Goal: Navigation & Orientation: Find specific page/section

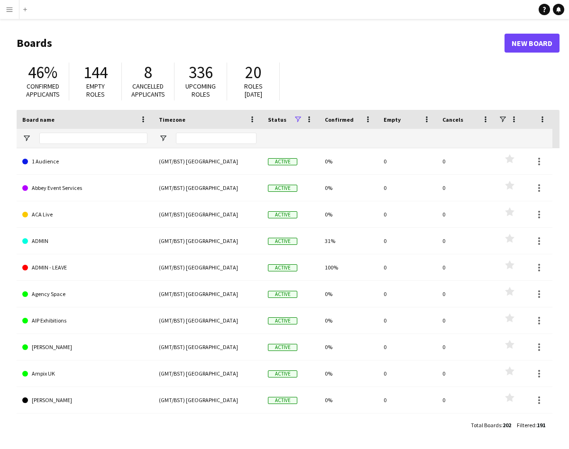
click at [9, 10] on app-icon "Menu" at bounding box center [10, 10] width 8 height 8
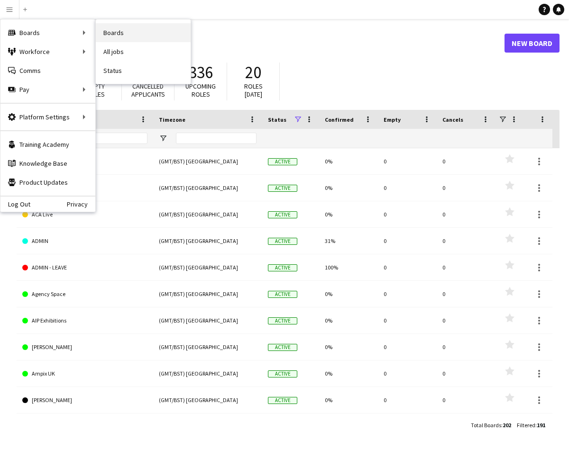
click at [114, 38] on link "Boards" at bounding box center [143, 32] width 95 height 19
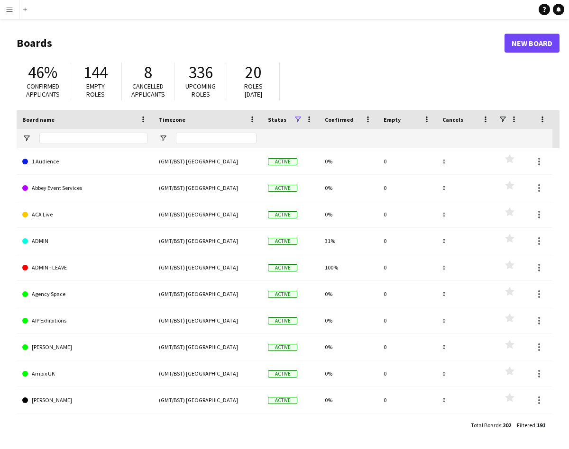
click at [11, 11] on app-icon "Menu" at bounding box center [10, 10] width 8 height 8
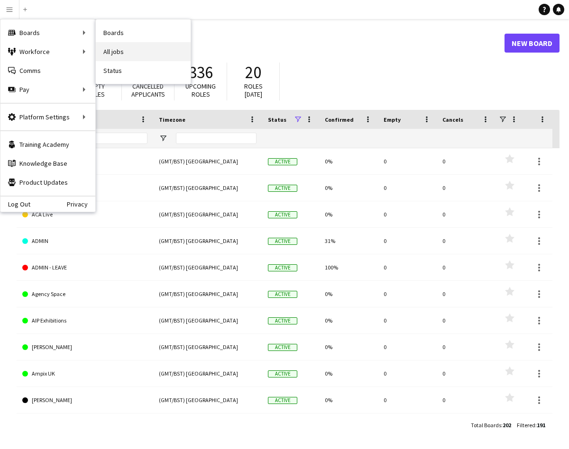
click at [108, 55] on link "All jobs" at bounding box center [143, 51] width 95 height 19
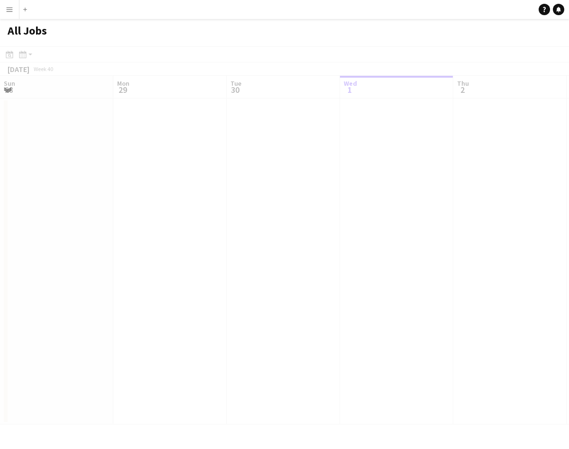
scroll to position [0, 227]
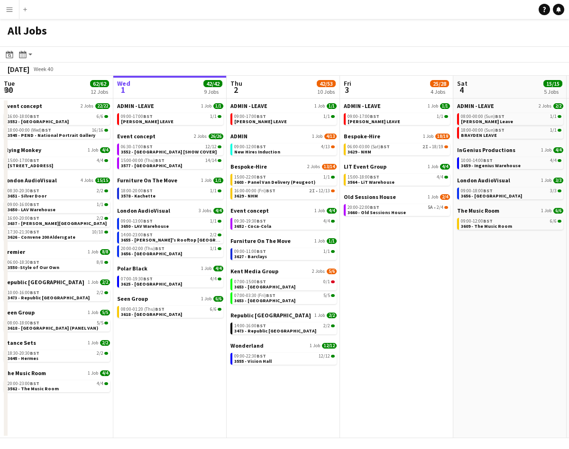
click at [10, 10] on app-icon "Menu" at bounding box center [10, 10] width 8 height 8
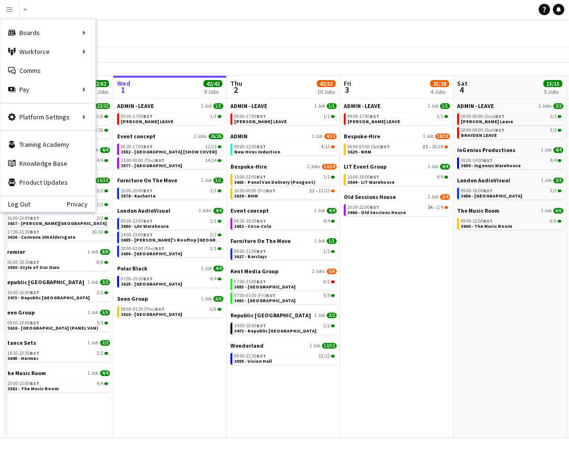
click at [153, 28] on div "All Jobs" at bounding box center [284, 33] width 569 height 28
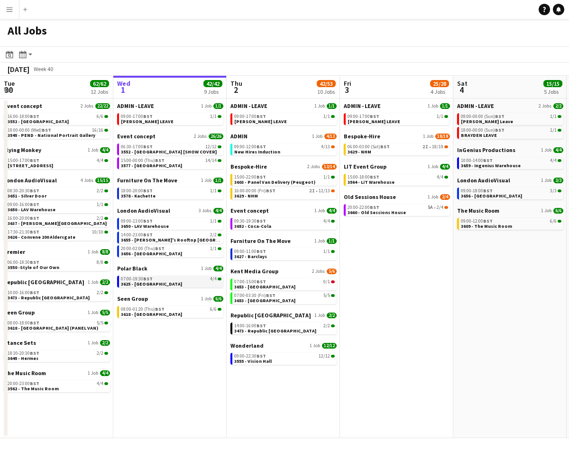
click at [157, 276] on link "07:00-19:30 BST 4/4 3625 - Mayfair Hotel" at bounding box center [171, 281] width 101 height 11
click at [386, 180] on span "3564 - LiT Warehouse" at bounding box center [371, 182] width 47 height 6
click at [9, 16] on button "Menu" at bounding box center [9, 9] width 19 height 19
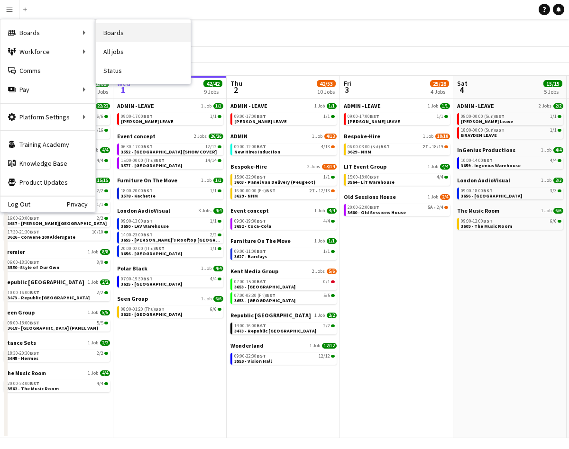
click at [124, 35] on link "Boards" at bounding box center [143, 32] width 95 height 19
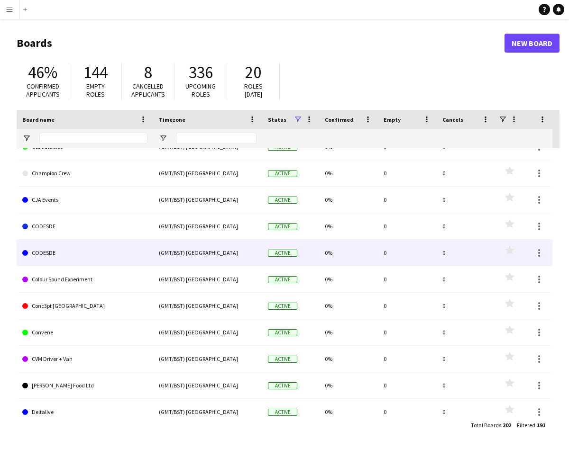
click at [77, 253] on link "CODESDE" at bounding box center [84, 253] width 125 height 27
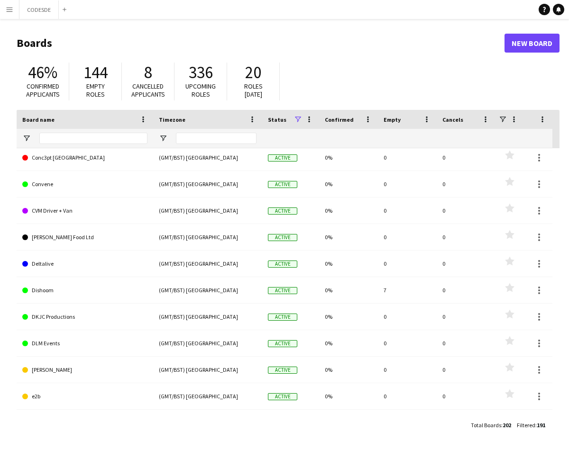
click at [8, 12] on app-icon "Menu" at bounding box center [10, 10] width 8 height 8
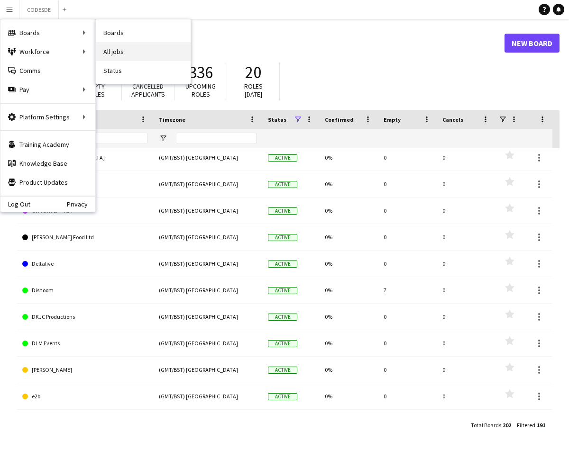
click at [118, 49] on link "All jobs" at bounding box center [143, 51] width 95 height 19
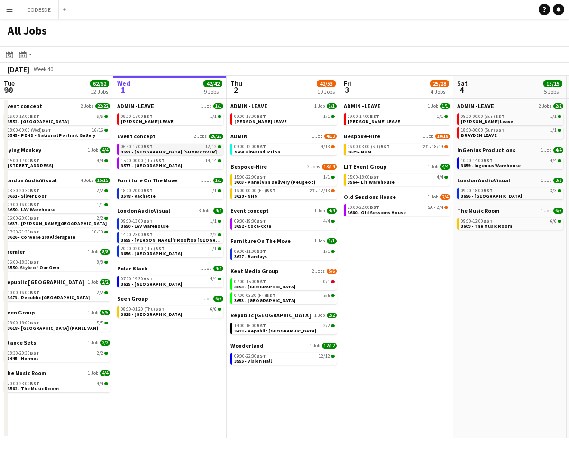
click at [165, 150] on span "3552 - Somerset House [SHOW COVER]" at bounding box center [169, 152] width 96 height 6
click at [10, 5] on button "Menu" at bounding box center [9, 9] width 19 height 19
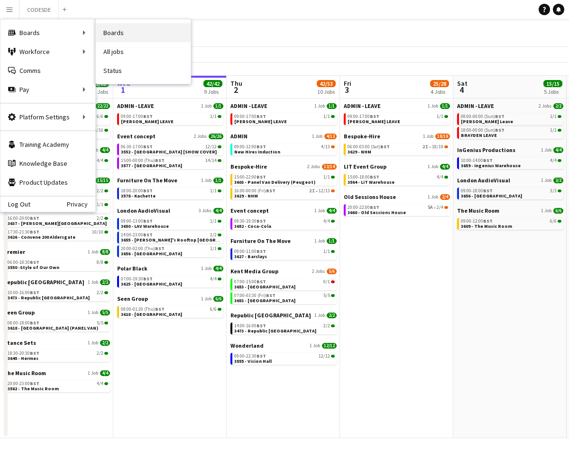
click at [133, 31] on link "Boards" at bounding box center [143, 32] width 95 height 19
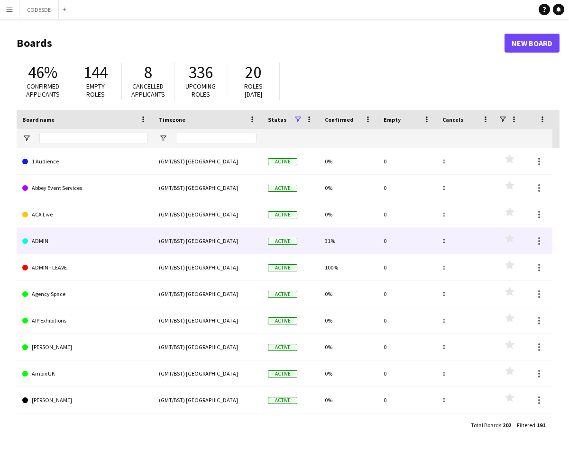
click at [54, 242] on link "ADMIN" at bounding box center [84, 241] width 125 height 27
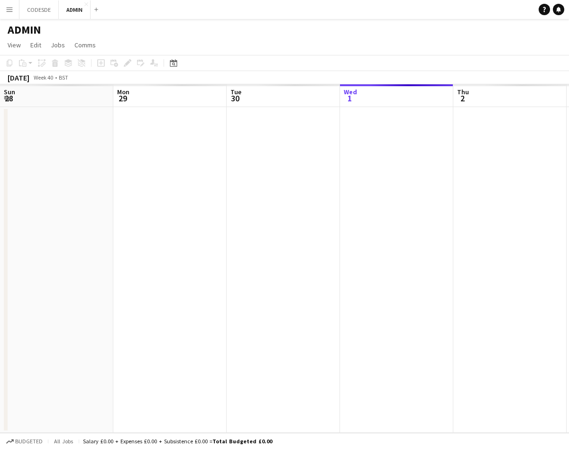
scroll to position [0, 227]
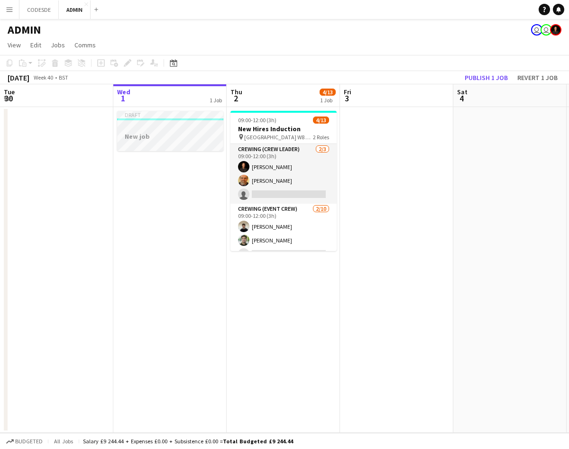
click at [191, 129] on div at bounding box center [170, 127] width 106 height 7
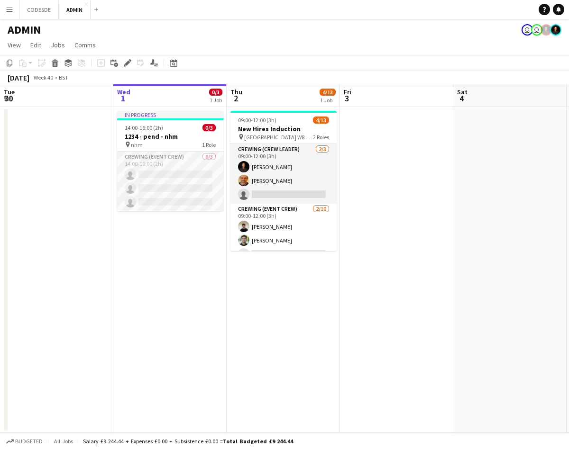
click at [203, 318] on app-date-cell "In progress 14:00-16:00 (2h) 0/3 1234 - pend - nhm pin nhm 1 Role Crewing (Even…" at bounding box center [169, 270] width 113 height 326
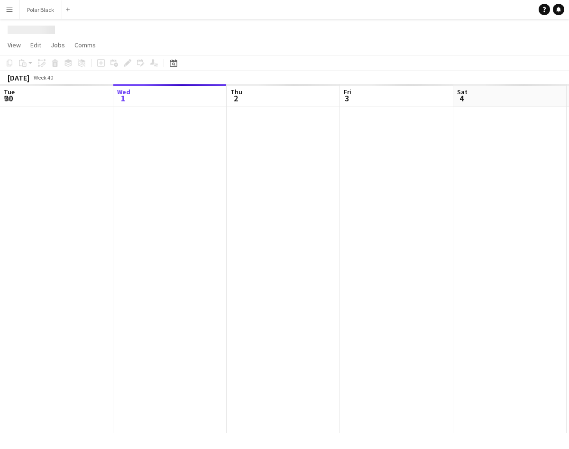
scroll to position [0, 326]
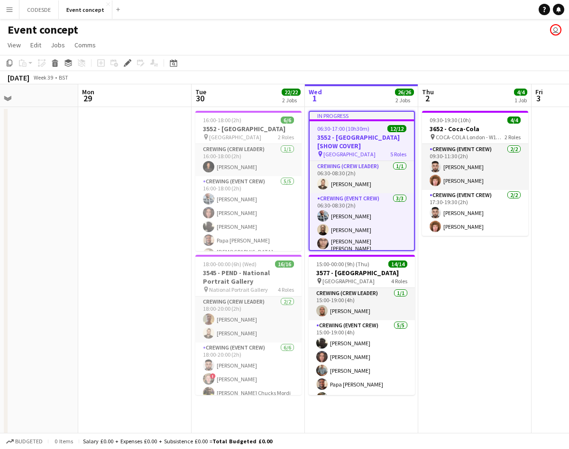
scroll to position [0, 262]
click at [46, 9] on button "CODESDE Close" at bounding box center [38, 9] width 39 height 18
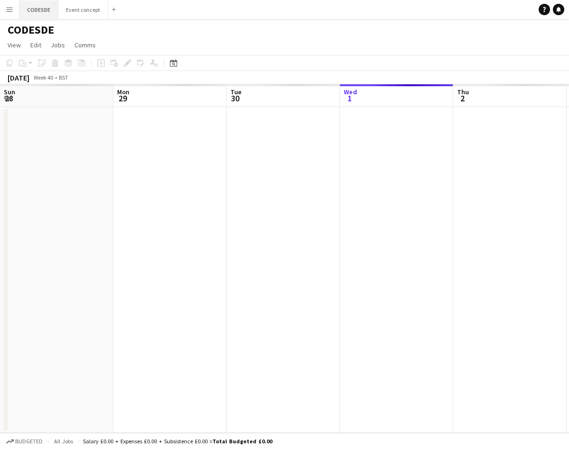
scroll to position [0, 227]
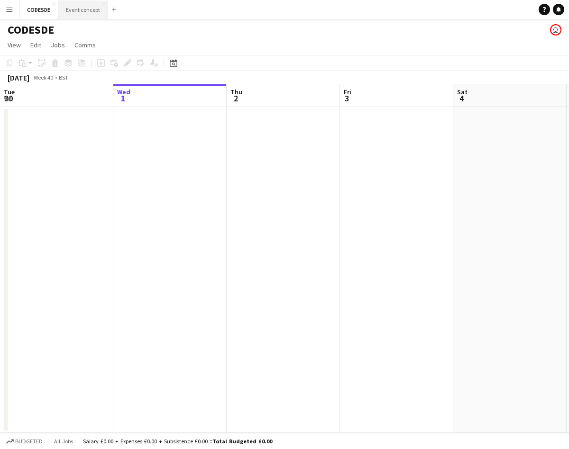
click at [86, 7] on button "Event concept Close" at bounding box center [83, 9] width 50 height 18
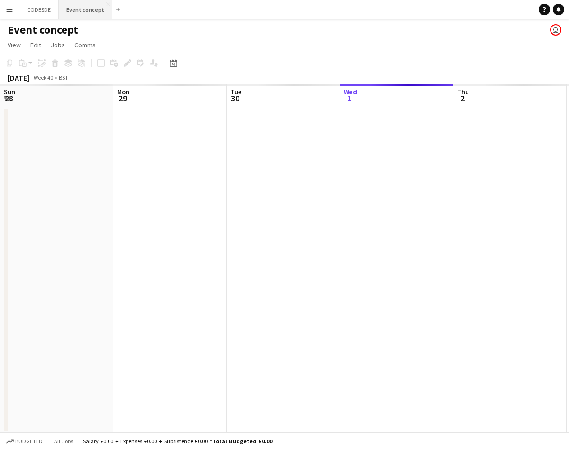
scroll to position [0, 227]
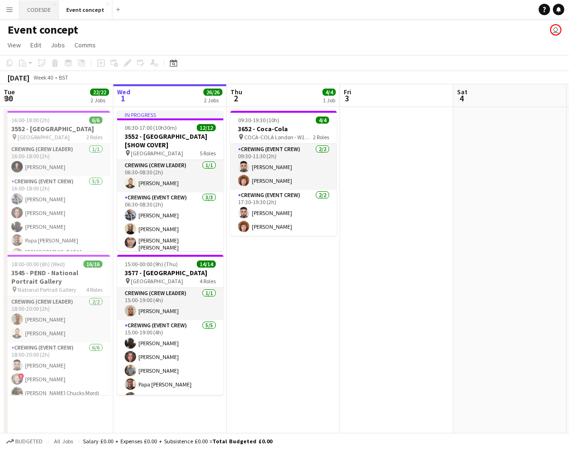
click at [46, 12] on button "CODESDE Close" at bounding box center [38, 9] width 39 height 18
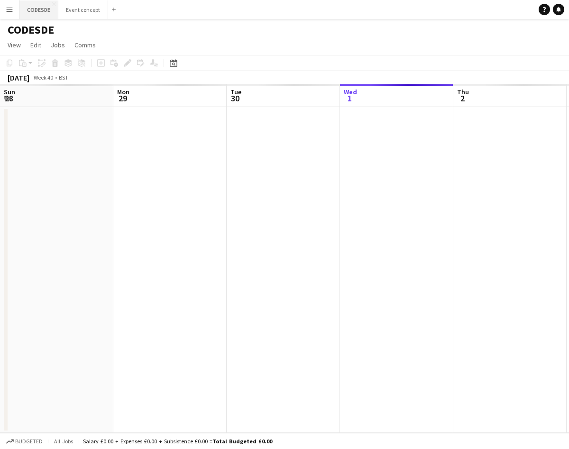
scroll to position [0, 227]
